Goal: Navigation & Orientation: Find specific page/section

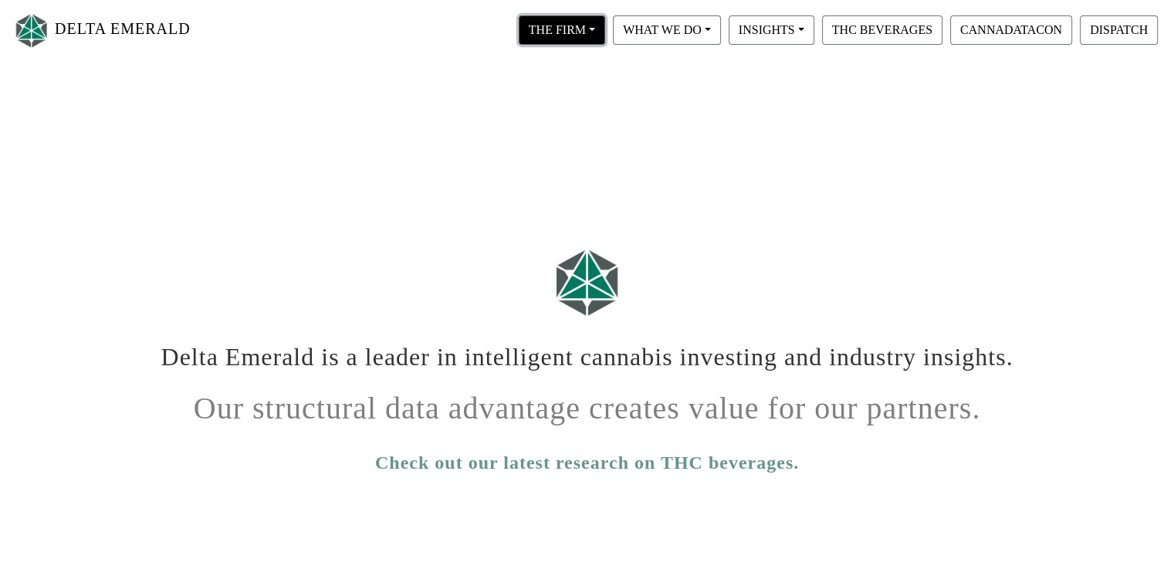
click at [586, 29] on button "THE FIRM" at bounding box center [562, 29] width 86 height 29
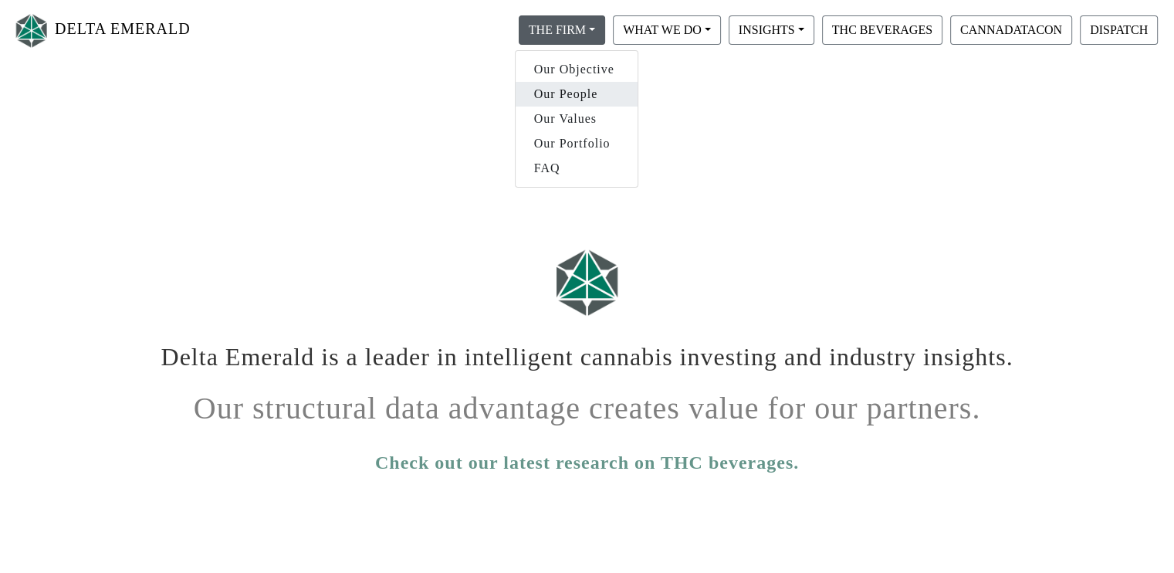
click at [560, 94] on link "Our People" at bounding box center [576, 94] width 122 height 25
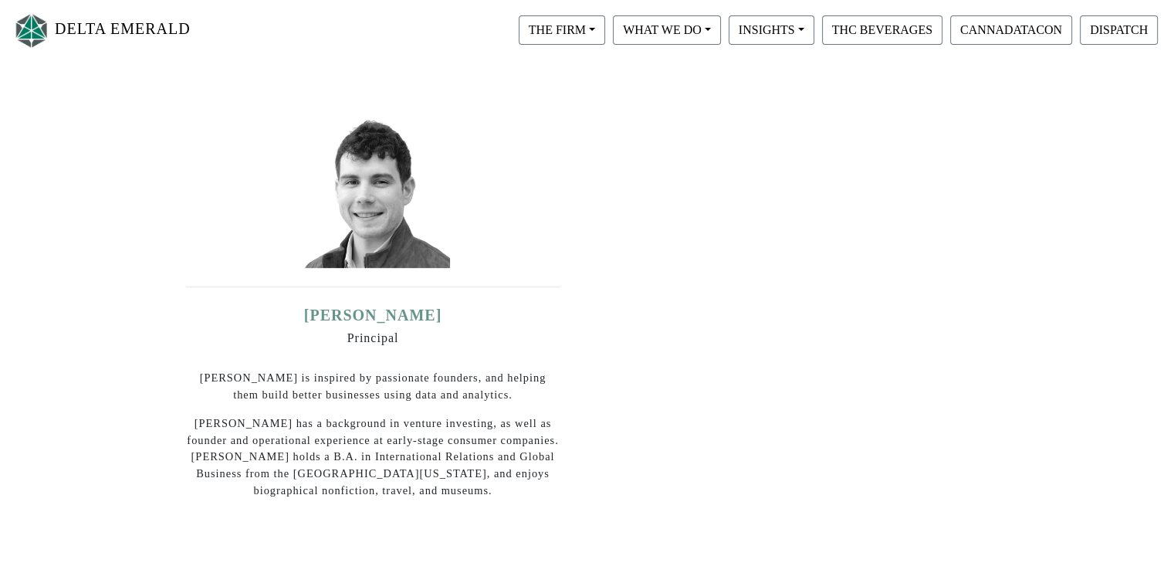
scroll to position [463, 0]
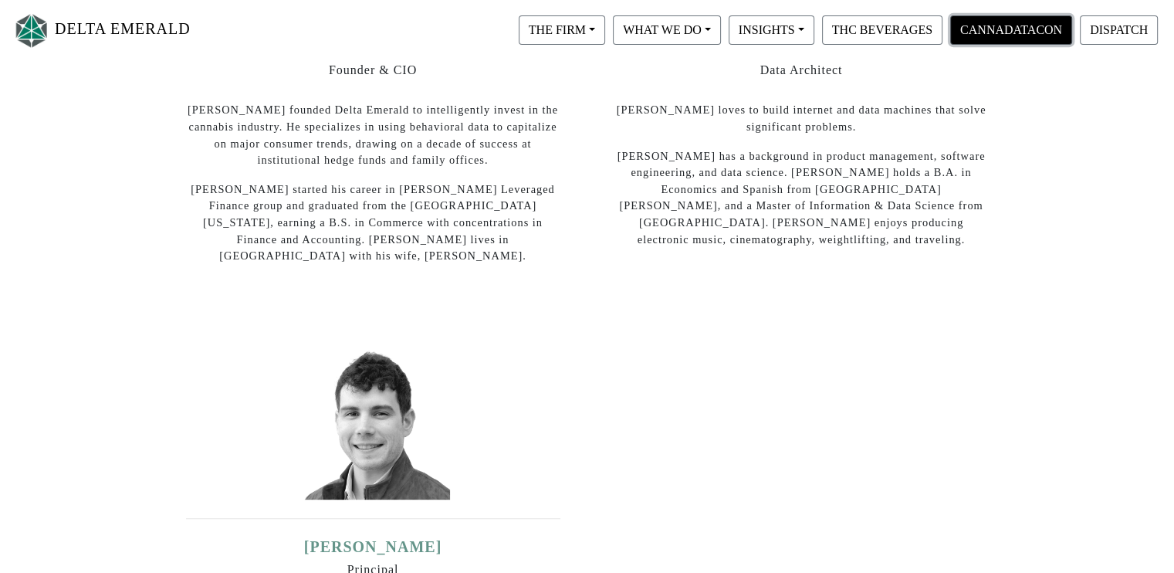
click at [980, 27] on button "CANNADATACON" at bounding box center [1011, 29] width 122 height 29
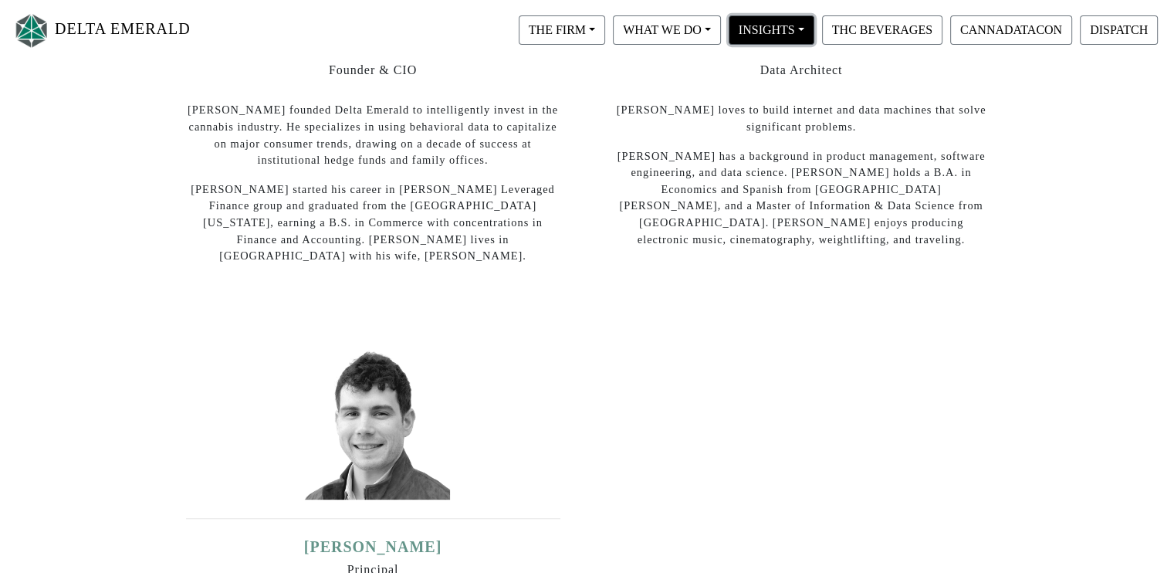
click at [791, 25] on button "INSIGHTS" at bounding box center [771, 29] width 86 height 29
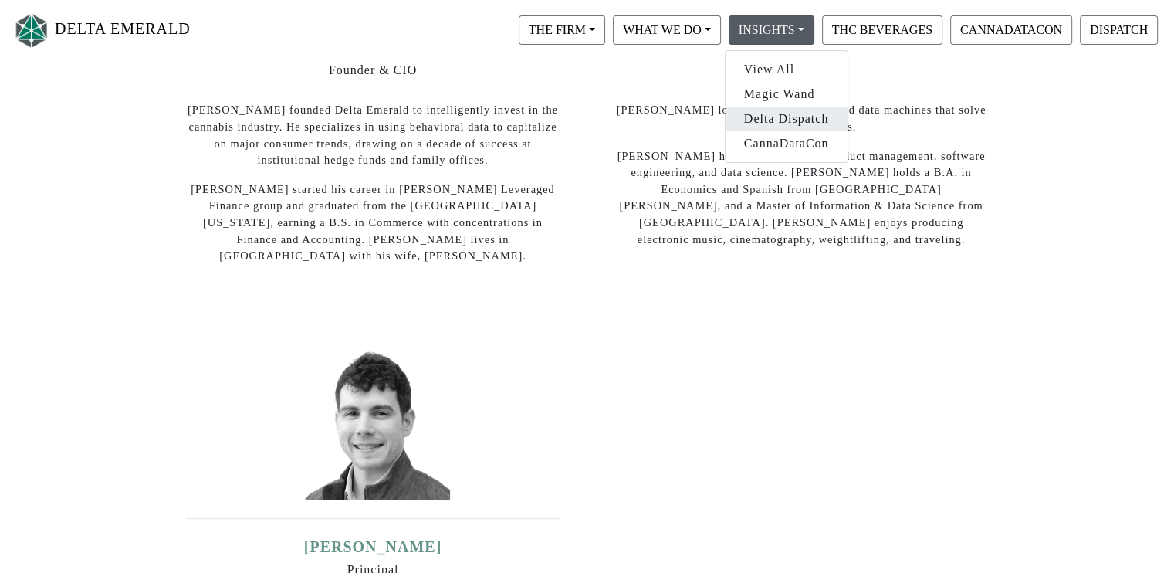
click at [771, 119] on link "Delta Dispatch" at bounding box center [786, 118] width 122 height 25
